Goal: Check status: Check status

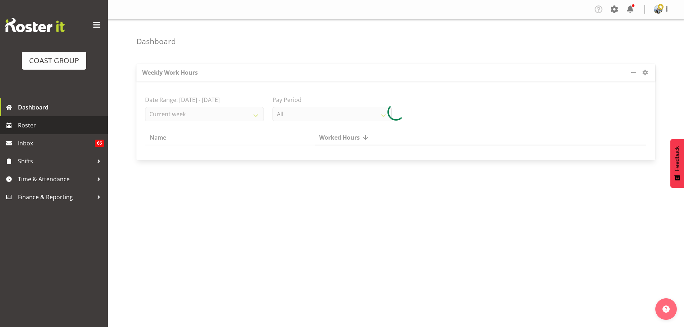
click at [57, 124] on span "Roster" at bounding box center [61, 125] width 86 height 11
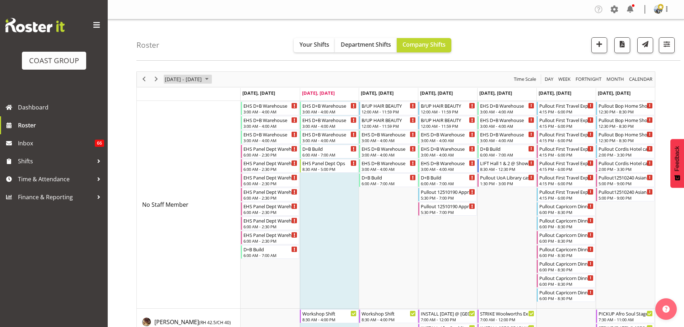
click at [174, 83] on span "[DATE] - [DATE]" at bounding box center [183, 79] width 38 height 9
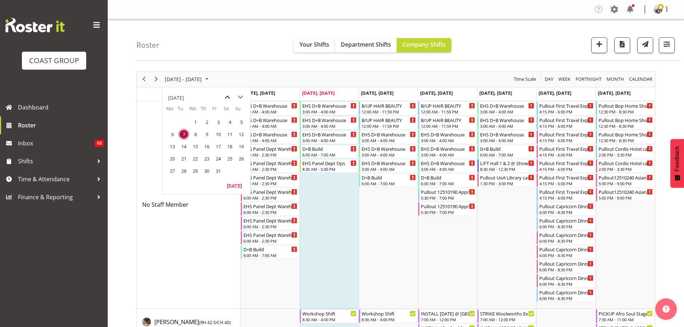
click at [227, 96] on span "previous month" at bounding box center [227, 97] width 13 height 13
click at [170, 147] on span "15" at bounding box center [172, 146] width 11 height 11
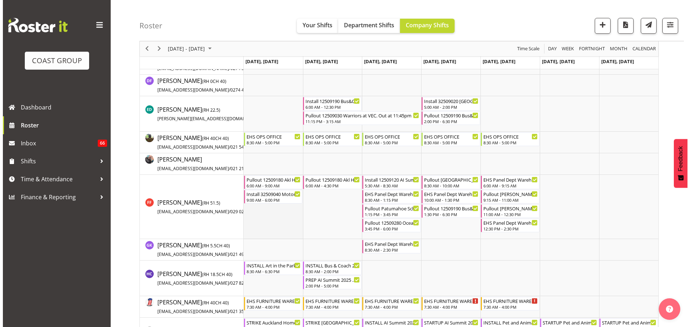
scroll to position [862, 0]
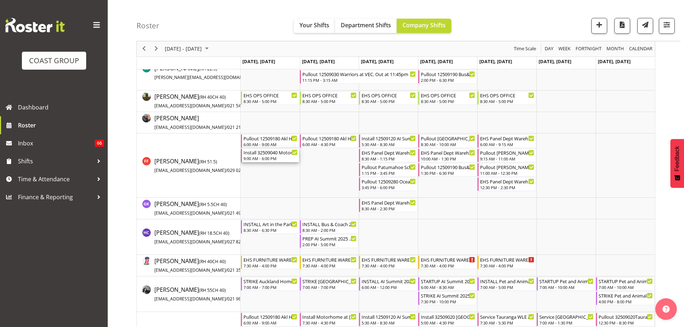
click at [268, 157] on div "9:00 AM - 6:00 PM" at bounding box center [271, 159] width 55 height 6
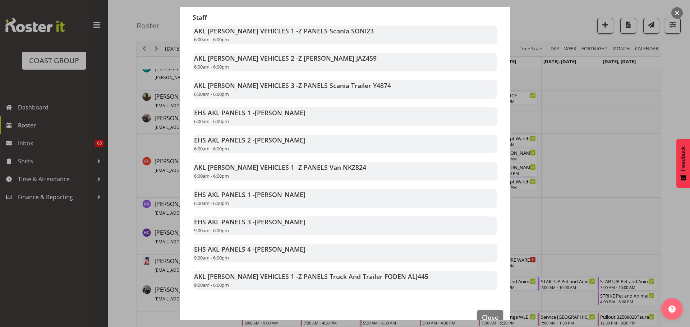
scroll to position [144, 0]
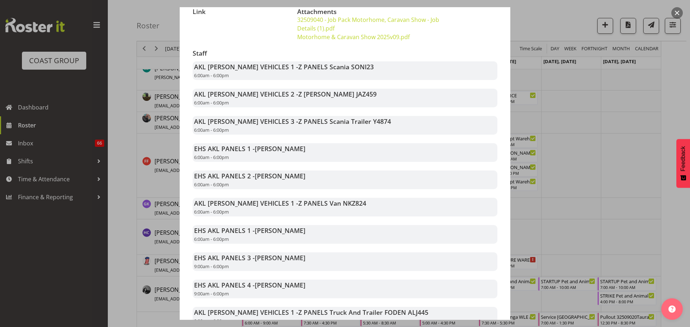
drag, startPoint x: 676, startPoint y: 125, endPoint x: 617, endPoint y: 123, distance: 58.6
click at [676, 125] on div at bounding box center [345, 163] width 690 height 327
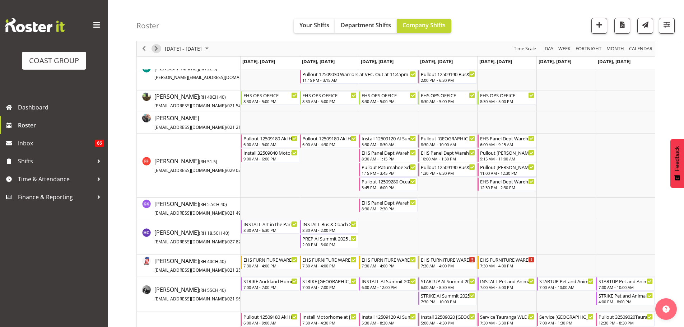
click at [157, 48] on span "Next" at bounding box center [156, 49] width 9 height 9
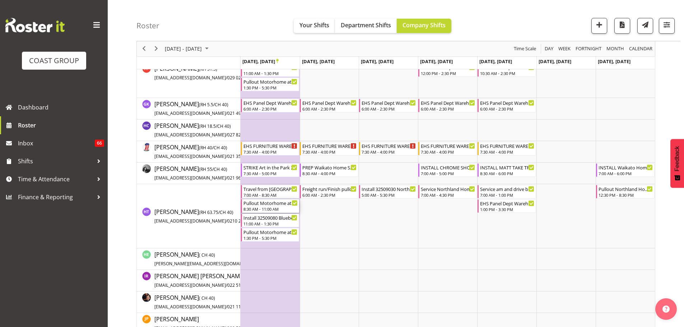
click at [276, 206] on div "Pullout Motorhome at [GEOGRAPHIC_DATA]." at bounding box center [271, 202] width 55 height 7
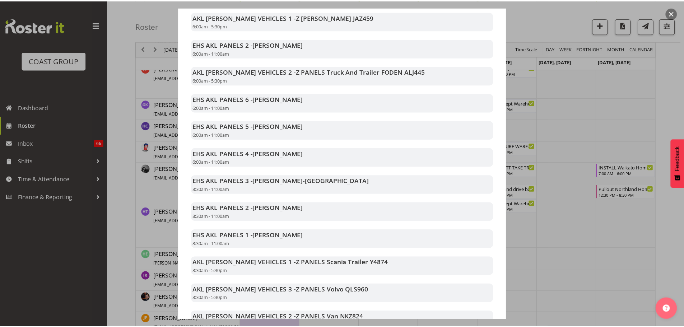
scroll to position [174, 0]
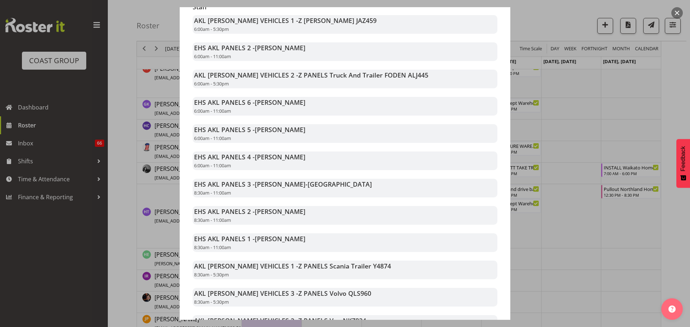
click at [669, 253] on div at bounding box center [345, 163] width 690 height 327
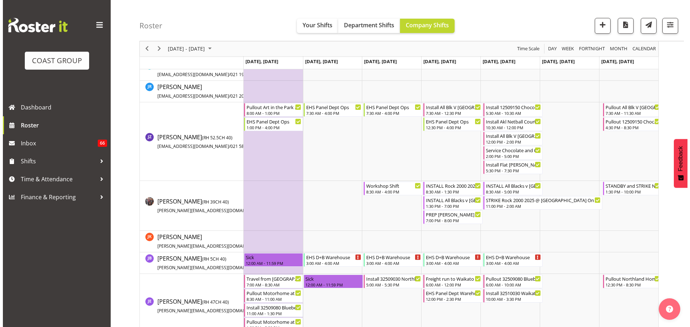
scroll to position [1222, 0]
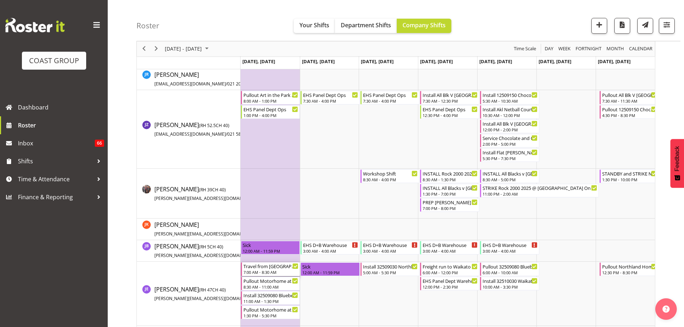
click at [282, 272] on div "7:00 AM - 8:30 AM" at bounding box center [271, 272] width 55 height 6
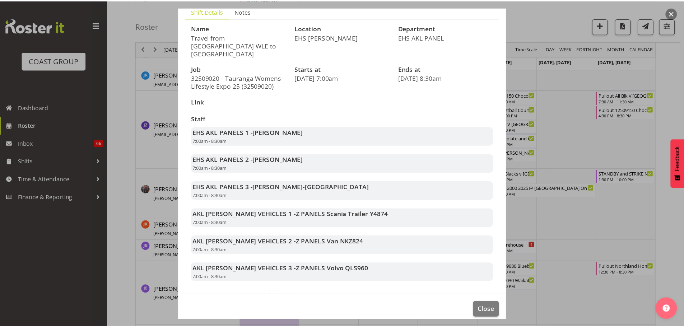
scroll to position [55, 0]
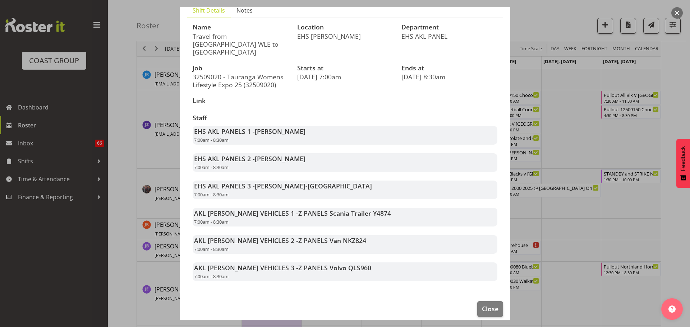
click at [668, 249] on div at bounding box center [345, 163] width 690 height 327
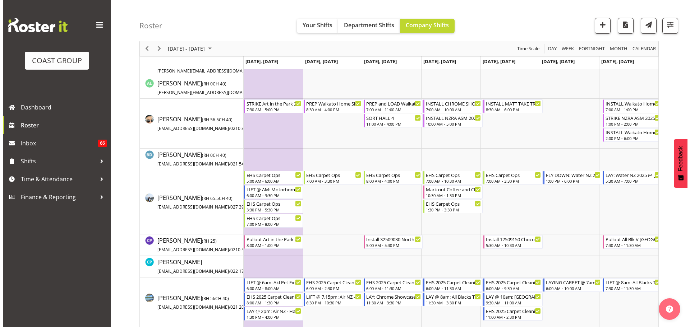
scroll to position [287, 0]
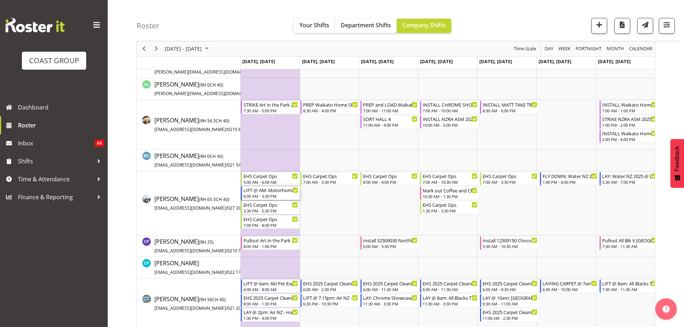
click at [273, 193] on div "LIFT @ AM: Motorhome Expo 2025 @ [GEOGRAPHIC_DATA]" at bounding box center [271, 189] width 55 height 7
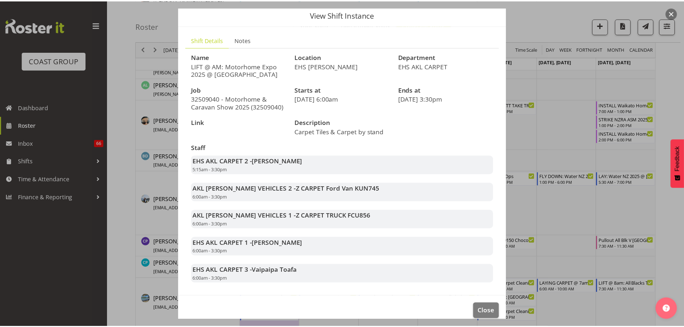
scroll to position [35, 0]
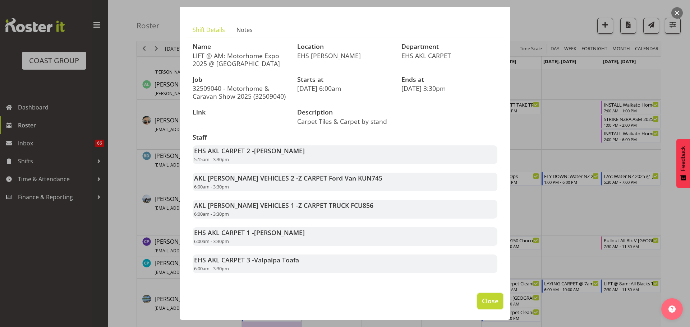
click at [482, 298] on span "Close" at bounding box center [490, 300] width 17 height 9
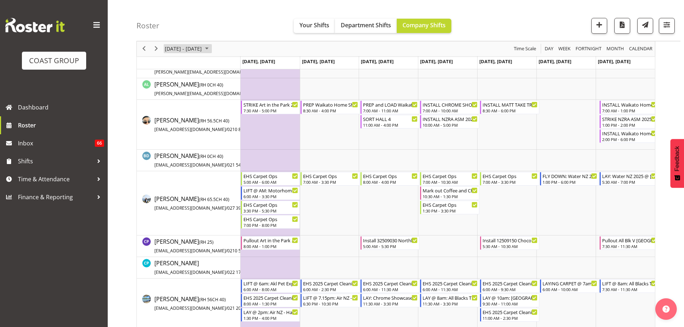
click at [185, 46] on span "[DATE] - [DATE]" at bounding box center [183, 49] width 38 height 9
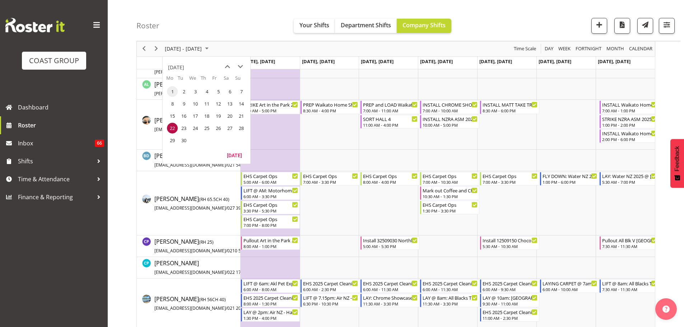
click at [173, 90] on span "1" at bounding box center [172, 91] width 11 height 11
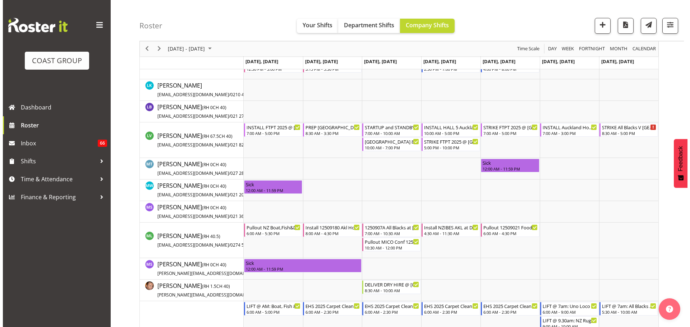
scroll to position [1904, 0]
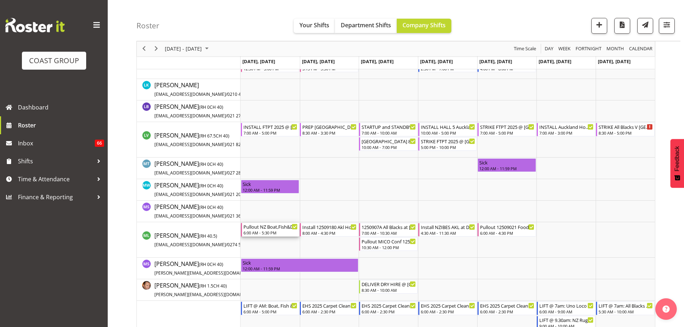
click at [270, 228] on div "Pullout NZ Boat,Fish&Dive Expo at [GEOGRAPHIC_DATA]Out at 8:30am." at bounding box center [271, 226] width 55 height 7
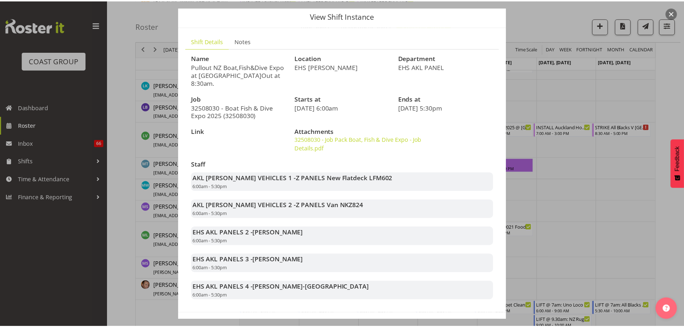
scroll to position [51, 0]
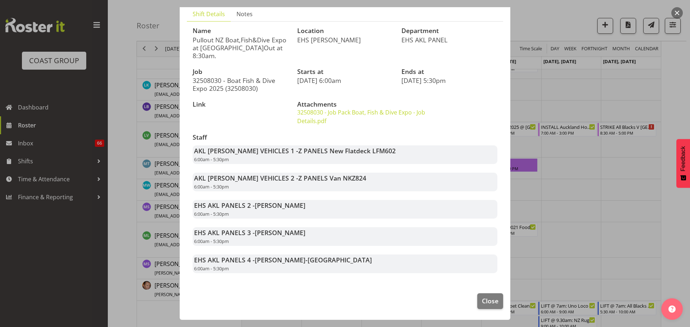
click at [622, 252] on div at bounding box center [345, 163] width 690 height 327
